Goal: Transaction & Acquisition: Register for event/course

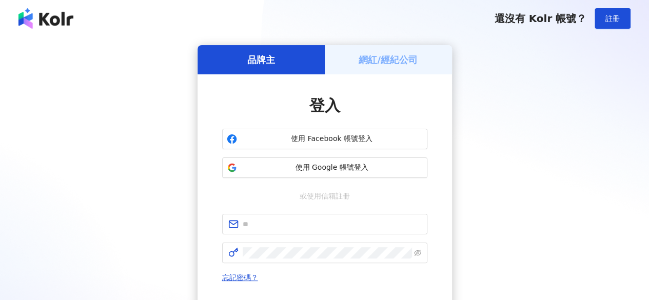
click at [387, 56] on h5 "網紅/經紀公司" at bounding box center [388, 59] width 59 height 13
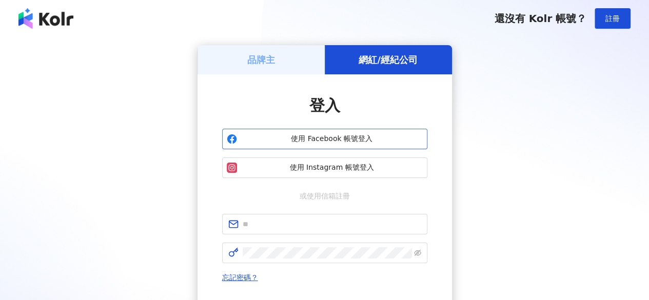
click at [327, 139] on span "使用 Facebook 帳號登入" at bounding box center [332, 139] width 182 height 10
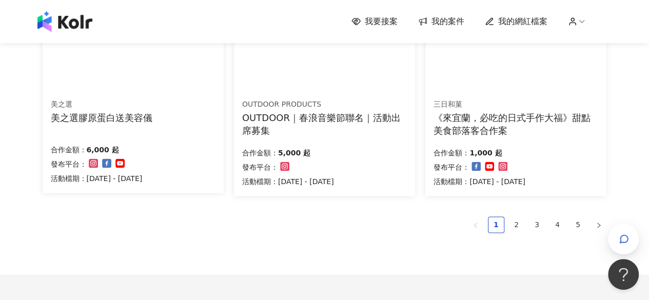
scroll to position [719, 0]
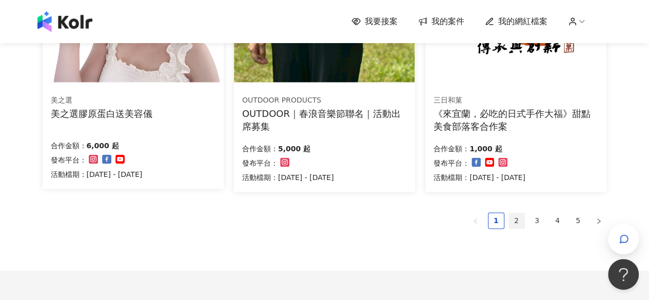
click at [513, 220] on link "2" at bounding box center [516, 220] width 15 height 15
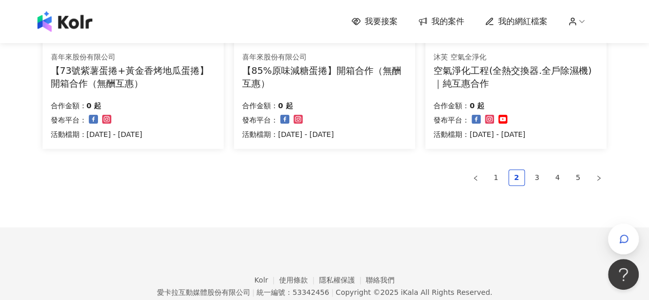
scroll to position [802, 0]
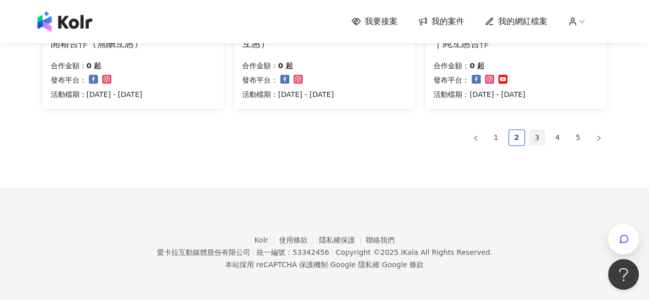
click at [541, 139] on link "3" at bounding box center [537, 137] width 15 height 15
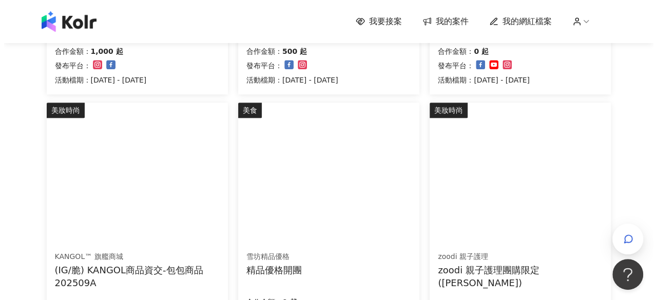
scroll to position [411, 0]
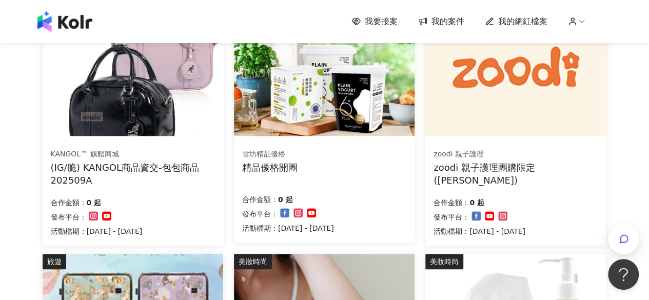
click at [538, 103] on img at bounding box center [516, 68] width 181 height 136
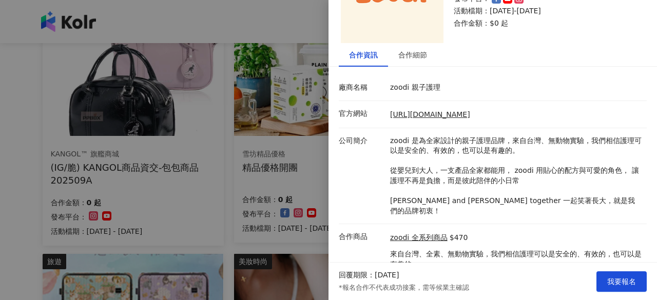
scroll to position [0, 0]
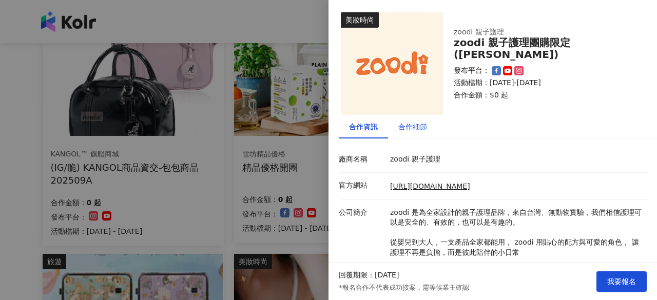
click at [417, 124] on div "合作細節" at bounding box center [412, 126] width 29 height 11
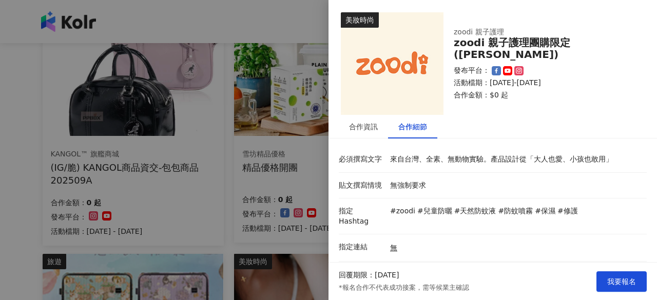
click at [292, 17] on div at bounding box center [328, 150] width 657 height 300
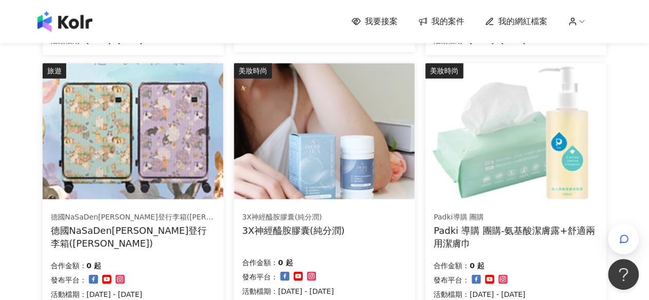
scroll to position [667, 0]
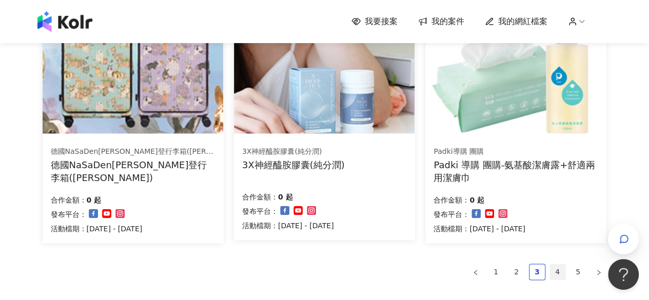
click at [558, 271] on link "4" at bounding box center [557, 271] width 15 height 15
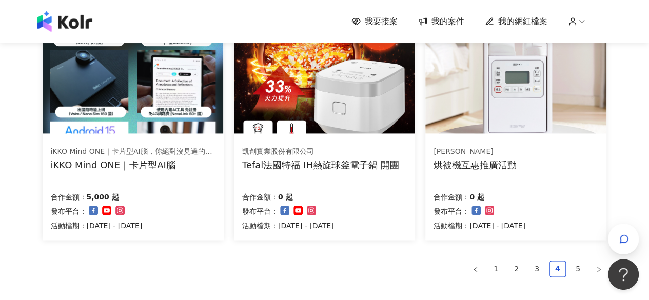
click at [323, 103] on img at bounding box center [324, 65] width 181 height 136
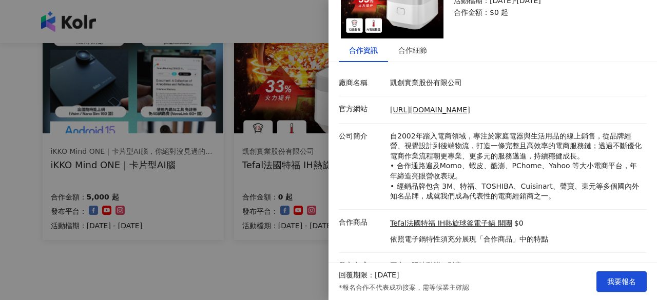
scroll to position [90, 0]
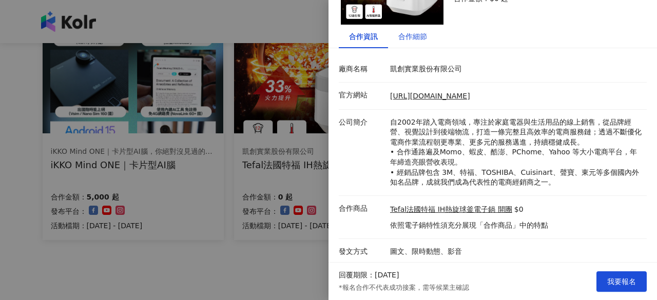
click at [415, 32] on div "合作細節" at bounding box center [412, 36] width 29 height 11
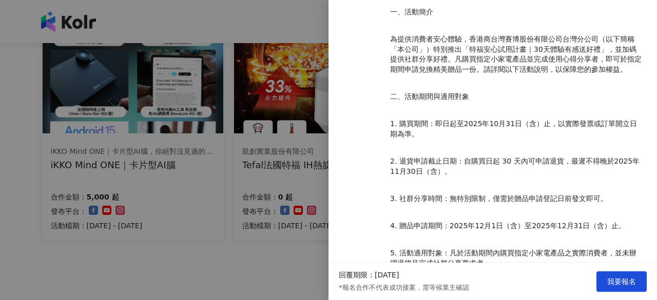
scroll to position [244, 0]
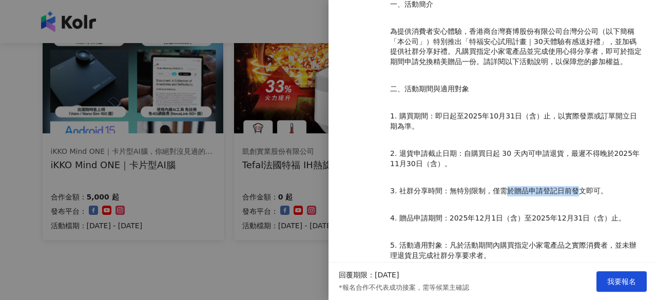
drag, startPoint x: 502, startPoint y: 180, endPoint x: 578, endPoint y: 185, distance: 76.1
click at [578, 186] on p "3. 社群分享時間：無特別限制，僅需於贈品申請登記日前發文即可。" at bounding box center [516, 191] width 252 height 10
click at [531, 186] on p "3. 社群分享時間：無特別限制，僅需於贈品申請登記日前發文即可。" at bounding box center [516, 191] width 252 height 10
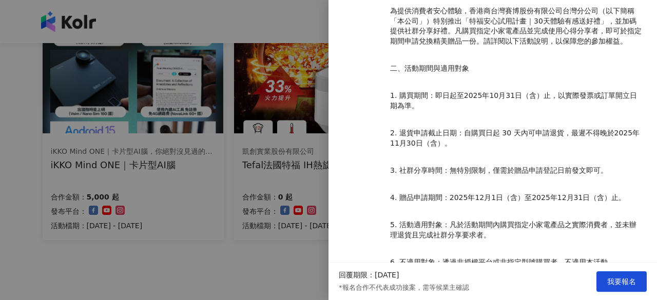
scroll to position [284, 0]
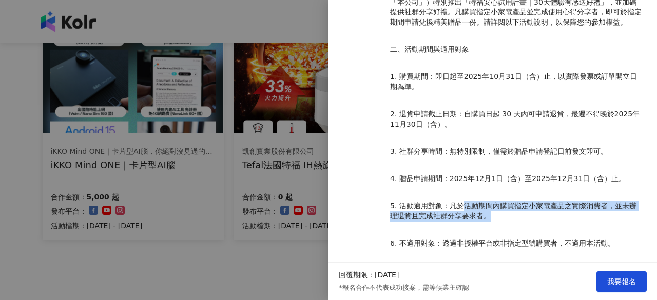
drag, startPoint x: 462, startPoint y: 200, endPoint x: 536, endPoint y: 211, distance: 74.3
click at [561, 211] on p "【特福安心試用計畫｜30天體驗有感送好禮活動辦法】 一、活動簡介 為提供消費者安心體驗，香港商台灣賽博股份有限公司台灣分公司（以下簡稱「本公司」）特別推出「特…" at bounding box center [516, 99] width 252 height 333
click at [525, 211] on p "【特福安心試用計畫｜30天體驗有感送好禮活動辦法】 一、活動簡介 為提供消費者安心體驗，香港商台灣賽博股份有限公司台灣分公司（以下簡稱「本公司」）特別推出「特…" at bounding box center [516, 99] width 252 height 333
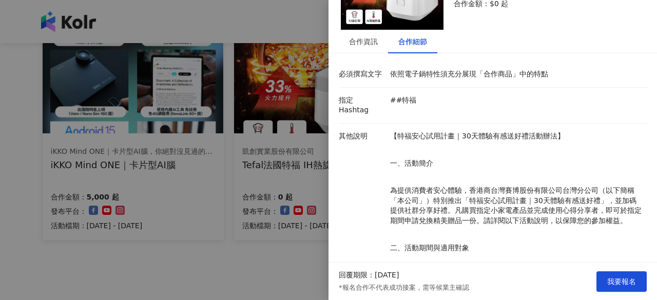
scroll to position [79, 0]
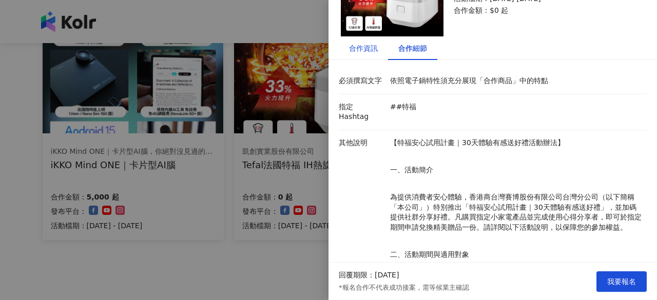
click at [363, 53] on div "合作資訊" at bounding box center [363, 48] width 29 height 11
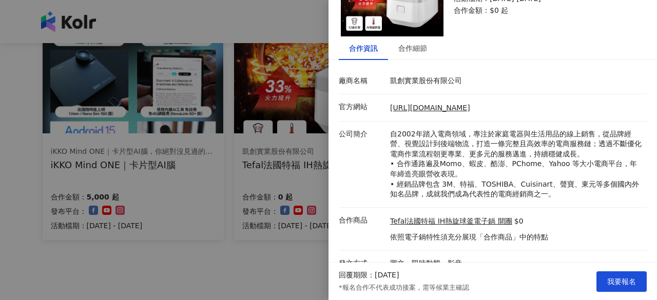
scroll to position [90, 0]
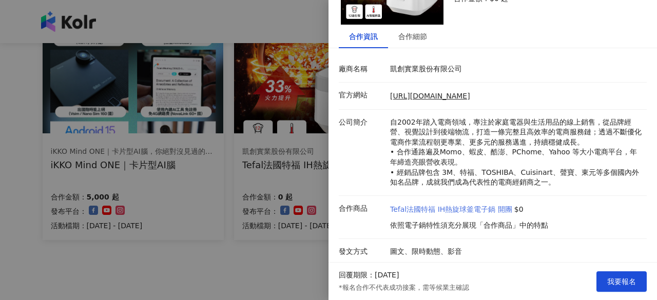
click at [458, 205] on link "Tefal法國特福 IH熱旋球釜電子鍋 開團" at bounding box center [451, 210] width 122 height 10
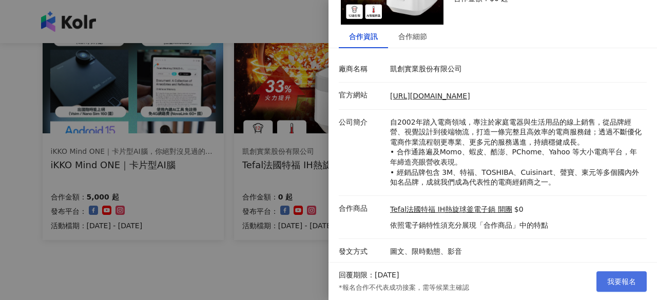
click at [620, 281] on span "我要報名" at bounding box center [621, 282] width 29 height 8
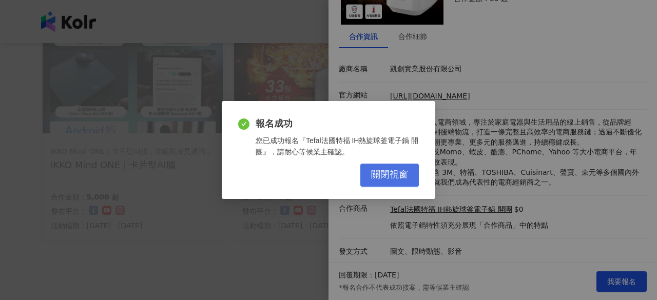
click at [385, 174] on span "關閉視窗" at bounding box center [389, 174] width 37 height 11
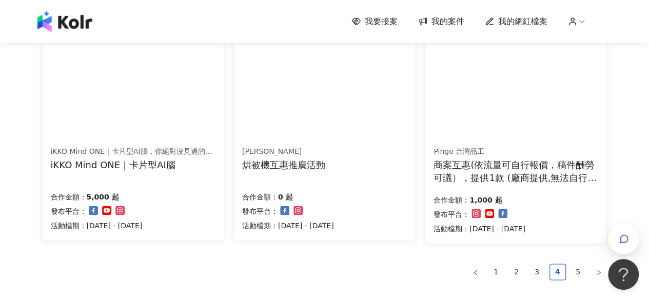
scroll to position [802, 0]
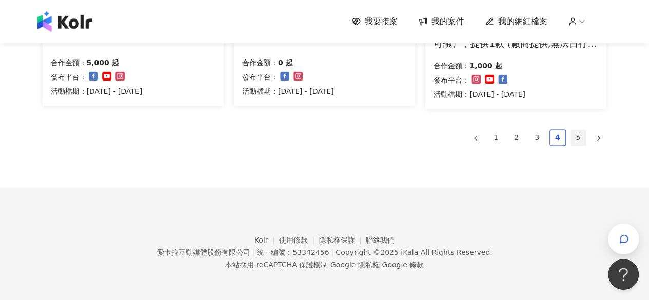
click at [573, 134] on link "5" at bounding box center [578, 137] width 15 height 15
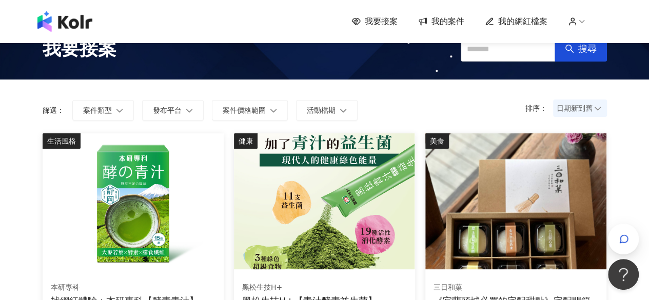
scroll to position [0, 0]
